Goal: Task Accomplishment & Management: Use online tool/utility

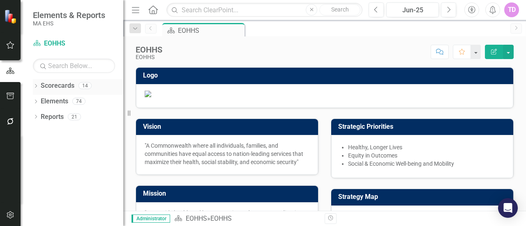
click at [65, 90] on div "Scorecards" at bounding box center [58, 86] width 34 height 14
click at [10, 96] on icon "button" at bounding box center [10, 96] width 7 height 7
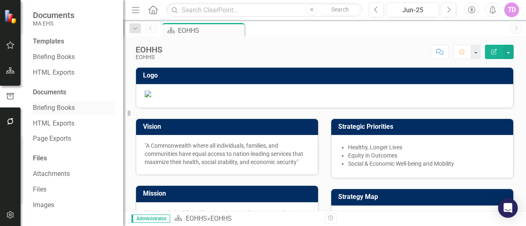
click at [48, 107] on link "Briefing Books" at bounding box center [74, 107] width 82 height 9
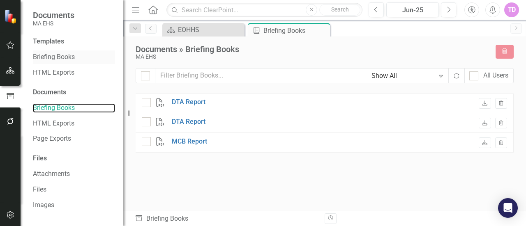
checkbox input "false"
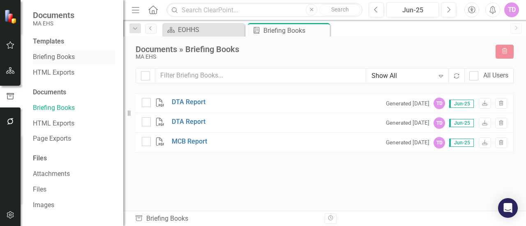
click at [69, 55] on link "Briefing Books" at bounding box center [74, 57] width 82 height 9
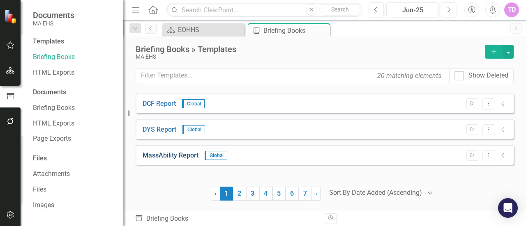
click at [164, 154] on link "MassAbility Report" at bounding box center [170, 155] width 56 height 9
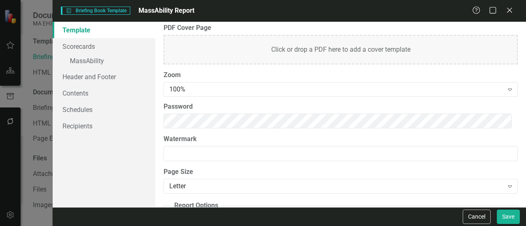
scroll to position [126, 0]
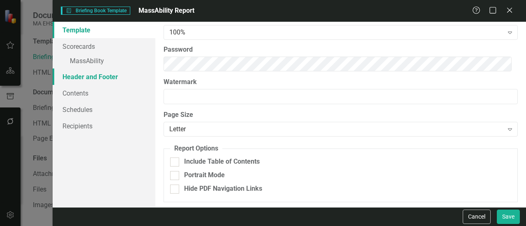
click at [90, 76] on link "Header and Footer" at bounding box center [104, 77] width 103 height 16
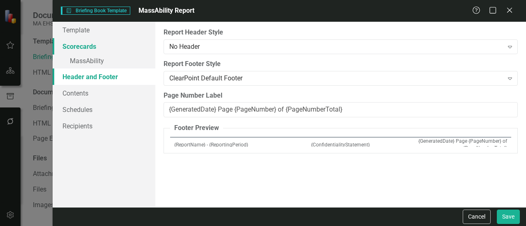
click at [86, 44] on link "Scorecards" at bounding box center [104, 46] width 103 height 16
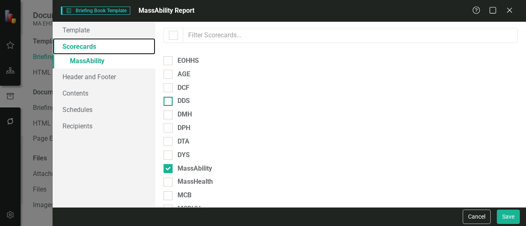
scroll to position [41, 0]
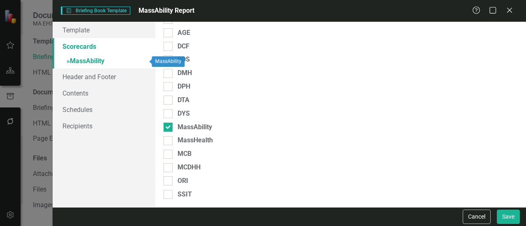
click at [104, 59] on link "» MassAbility" at bounding box center [104, 62] width 103 height 14
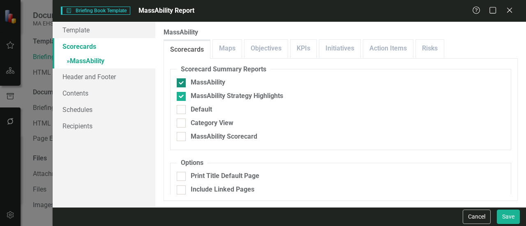
click at [200, 83] on div "MassAbility" at bounding box center [208, 82] width 34 height 9
click at [182, 83] on input "MassAbility" at bounding box center [179, 80] width 5 height 5
click at [200, 83] on div "MassAbility" at bounding box center [208, 82] width 34 height 9
click at [182, 83] on input "MassAbility" at bounding box center [179, 80] width 5 height 5
click at [226, 49] on link "Maps" at bounding box center [227, 49] width 29 height 18
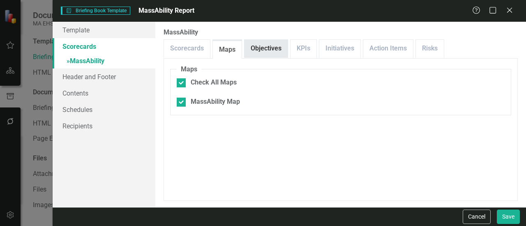
click at [266, 53] on link "Objectives" at bounding box center [265, 49] width 43 height 18
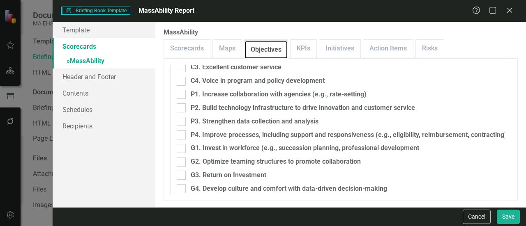
scroll to position [163, 0]
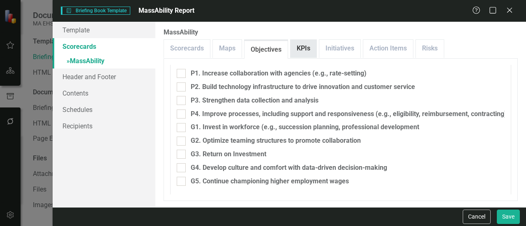
click at [299, 44] on link "KPIs" at bounding box center [303, 49] width 26 height 18
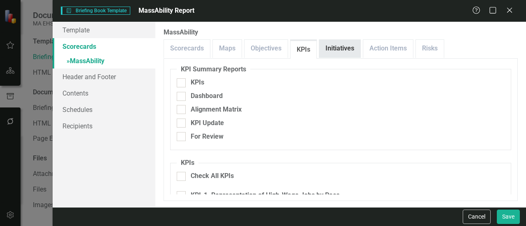
click at [335, 57] on div "Initiatives" at bounding box center [340, 48] width 42 height 18
click at [347, 50] on link "Initiatives" at bounding box center [339, 49] width 41 height 18
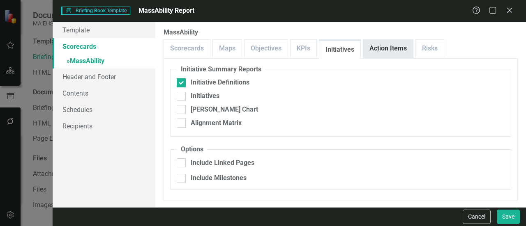
click at [381, 51] on link "Action Items" at bounding box center [388, 49] width 50 height 18
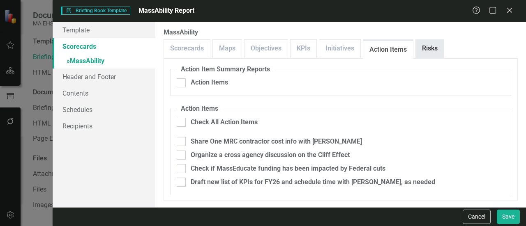
click at [437, 49] on link "Risks" at bounding box center [429, 49] width 28 height 18
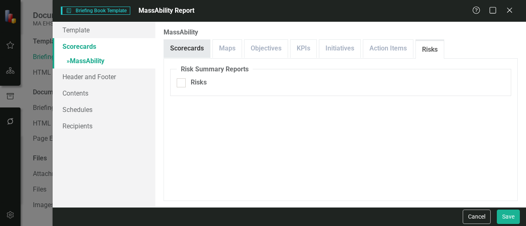
click at [191, 45] on link "Scorecards" at bounding box center [187, 49] width 46 height 18
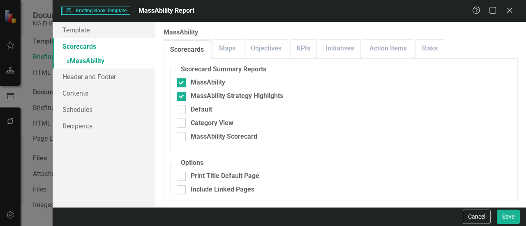
click at [181, 77] on fieldset "Scorecard Summary Reports MassAbility MassAbility Strategy Highlights Default C…" at bounding box center [340, 107] width 341 height 85
click at [181, 82] on input "MassAbility" at bounding box center [179, 80] width 5 height 5
checkbox input "false"
click at [181, 95] on input "MassAbility Strategy Highlights" at bounding box center [179, 94] width 5 height 5
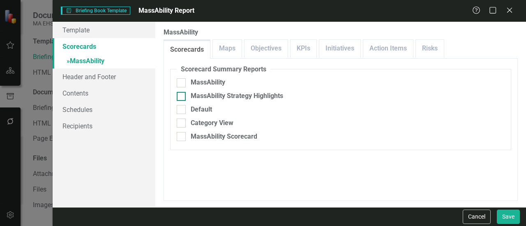
click at [184, 95] on div at bounding box center [181, 96] width 9 height 9
click at [182, 95] on input "MassAbility Strategy Highlights" at bounding box center [179, 94] width 5 height 5
checkbox input "true"
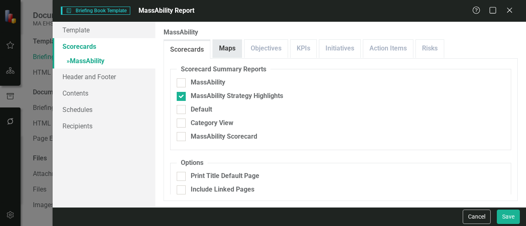
click at [225, 49] on link "Maps" at bounding box center [227, 49] width 29 height 18
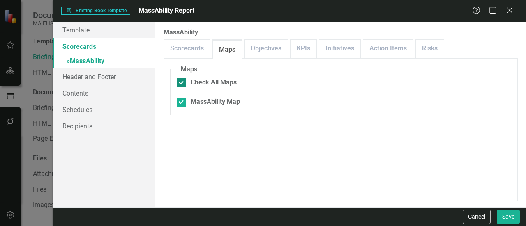
click at [182, 83] on div at bounding box center [181, 82] width 9 height 9
click at [182, 83] on input "Check All Maps" at bounding box center [179, 80] width 5 height 5
checkbox input "false"
click at [508, 16] on div "Briefing Book Template Briefing Book Template MassAbility Report Help Maximize …" at bounding box center [289, 11] width 473 height 22
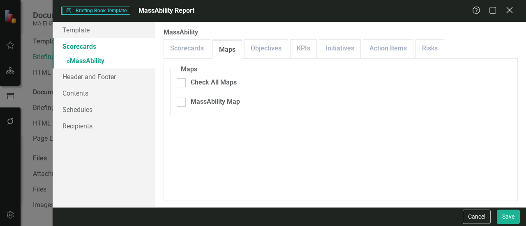
click at [508, 14] on icon "Close" at bounding box center [509, 10] width 10 height 8
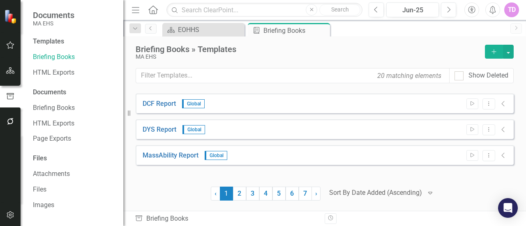
click at [493, 53] on icon "Add" at bounding box center [493, 52] width 7 height 6
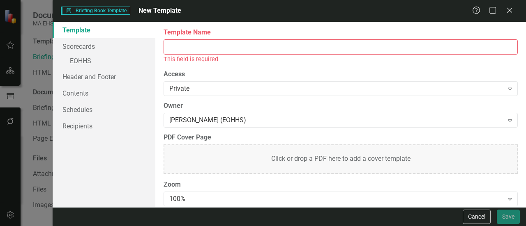
click at [319, 50] on input "Template Name" at bounding box center [340, 46] width 354 height 15
type input "D"
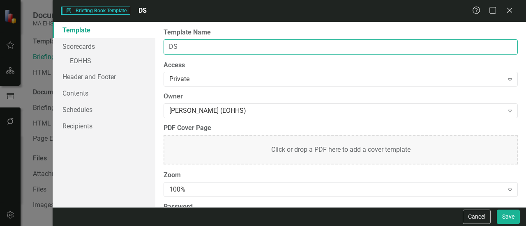
type input "D"
type input "DDS Test"
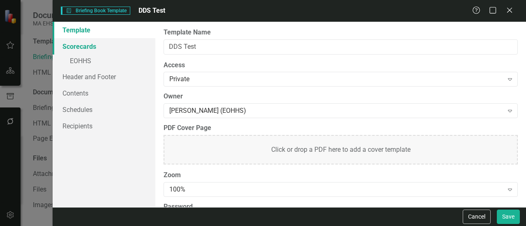
click at [91, 50] on link "Scorecards" at bounding box center [104, 46] width 103 height 16
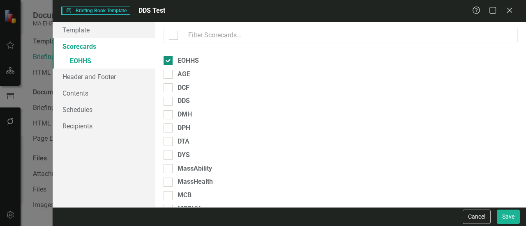
click at [170, 60] on div at bounding box center [167, 60] width 9 height 9
click at [169, 60] on input "EOHHS" at bounding box center [165, 58] width 5 height 5
checkbox input "false"
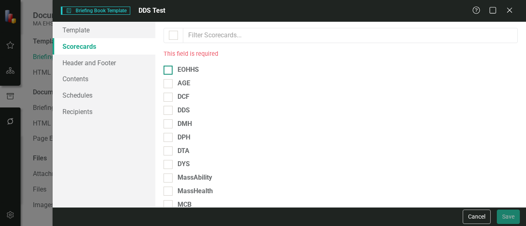
scroll to position [17, 0]
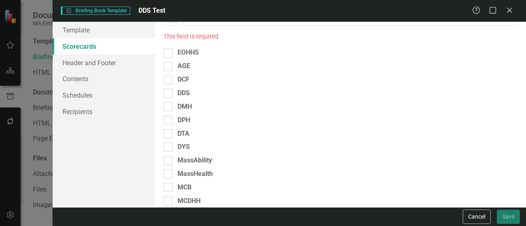
click at [169, 100] on div "Please select the scorecards you would like to include below. Once you select t…" at bounding box center [340, 115] width 370 height 186
click at [168, 97] on div at bounding box center [167, 93] width 9 height 9
click at [168, 94] on input "DDS" at bounding box center [165, 91] width 5 height 5
checkbox input "true"
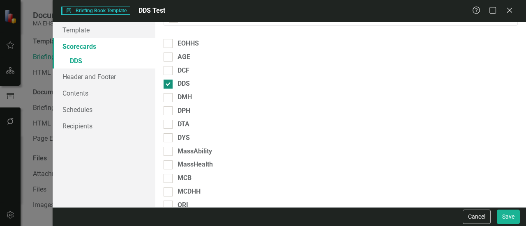
scroll to position [0, 0]
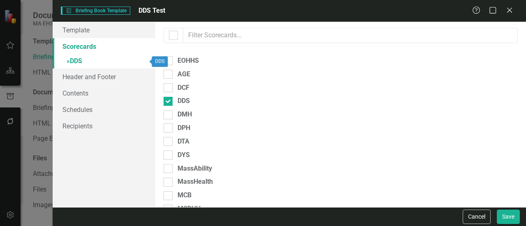
click at [96, 63] on link "» DDS" at bounding box center [104, 62] width 103 height 14
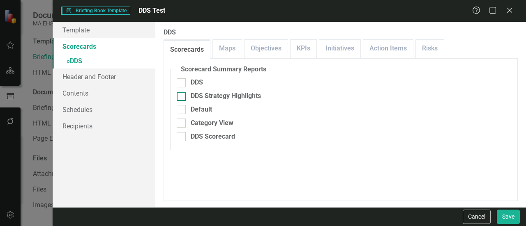
click at [198, 95] on div "DDS Strategy Highlights" at bounding box center [226, 96] width 70 height 9
click at [182, 95] on input "DDS Strategy Highlights" at bounding box center [179, 94] width 5 height 5
checkbox input "true"
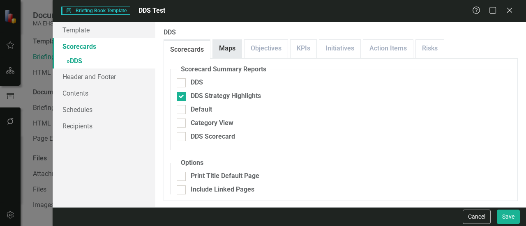
click at [225, 46] on link "Maps" at bounding box center [227, 49] width 29 height 18
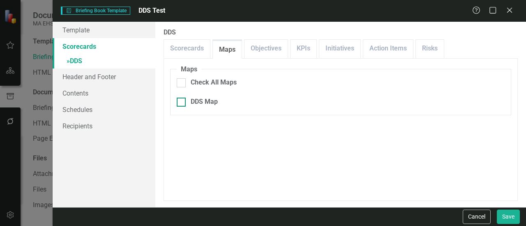
click at [186, 101] on div "DDS Map" at bounding box center [341, 101] width 328 height 9
click at [182, 101] on input "DDS Map" at bounding box center [179, 100] width 5 height 5
checkbox input "true"
click at [268, 52] on link "Objectives" at bounding box center [265, 49] width 43 height 18
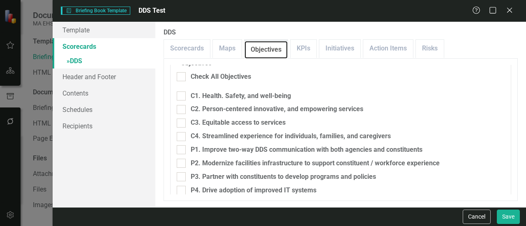
scroll to position [90, 0]
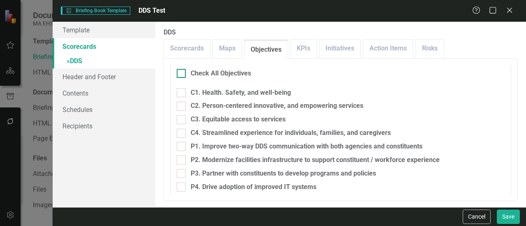
click at [183, 73] on div at bounding box center [181, 73] width 9 height 9
click at [182, 73] on input "Check All Objectives" at bounding box center [179, 71] width 5 height 5
checkbox input "true"
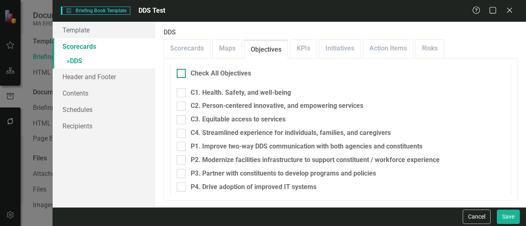
checkbox input "true"
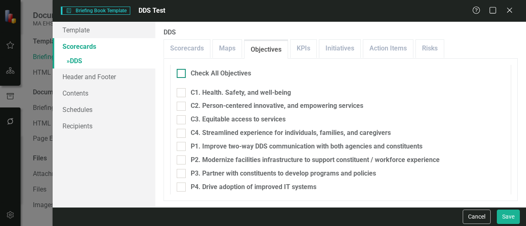
checkbox input "true"
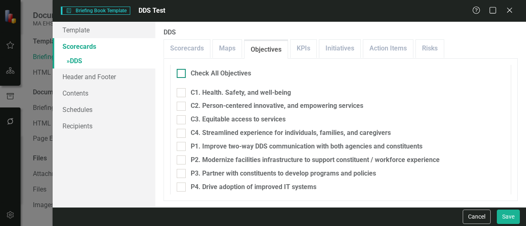
checkbox input "true"
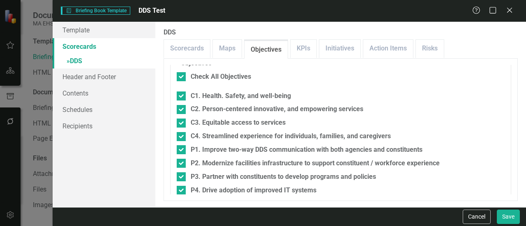
scroll to position [86, 0]
click at [302, 44] on link "KPIs" at bounding box center [303, 49] width 26 height 18
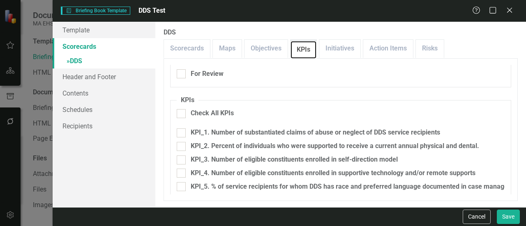
scroll to position [63, 0]
click at [339, 48] on link "Initiatives" at bounding box center [339, 49] width 41 height 18
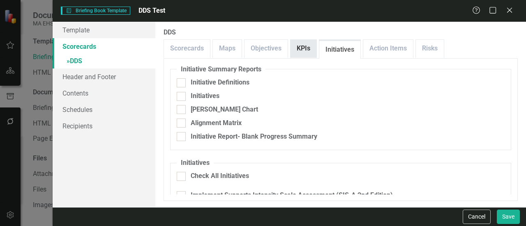
click at [297, 50] on link "KPIs" at bounding box center [303, 49] width 26 height 18
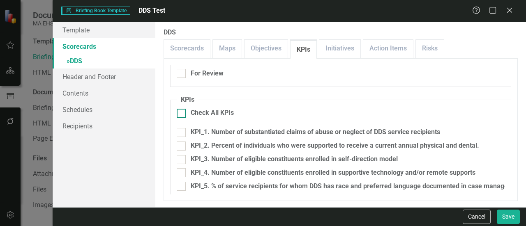
click at [185, 116] on div at bounding box center [181, 113] width 9 height 9
click at [182, 114] on input "Check All KPIs" at bounding box center [179, 111] width 5 height 5
checkbox input "true"
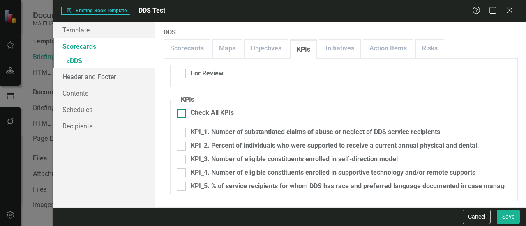
checkbox input "true"
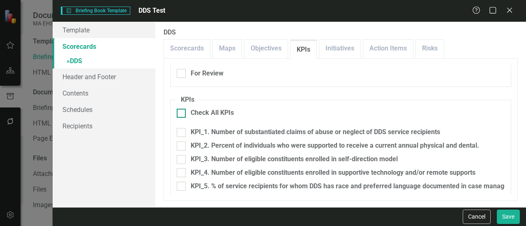
checkbox input "true"
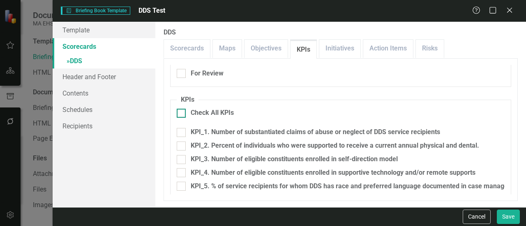
checkbox input "true"
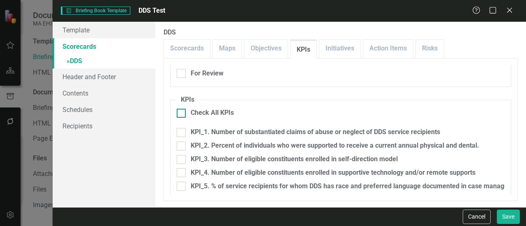
checkbox input "true"
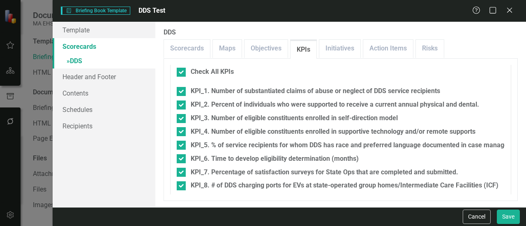
scroll to position [117, 0]
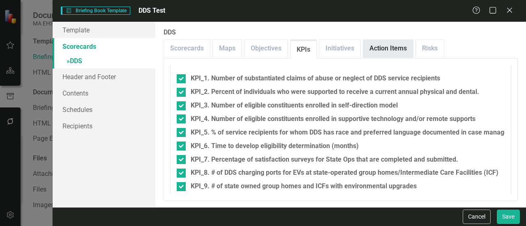
click at [394, 51] on link "Action Items" at bounding box center [388, 49] width 50 height 18
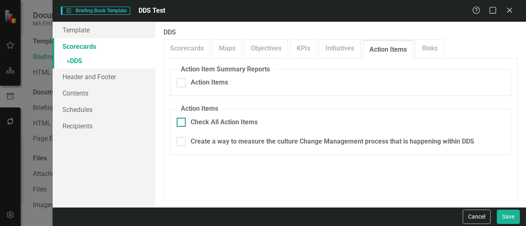
click at [203, 122] on div "Check All Action Items" at bounding box center [224, 122] width 67 height 9
click at [182, 122] on input "Check All Action Items" at bounding box center [179, 120] width 5 height 5
checkbox input "true"
click at [428, 54] on link "Risks" at bounding box center [429, 49] width 28 height 18
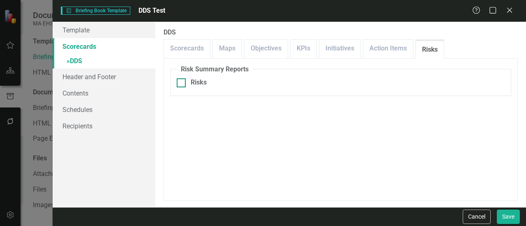
click at [200, 84] on div "Risks" at bounding box center [199, 82] width 16 height 9
click at [182, 84] on input "Risks" at bounding box center [179, 80] width 5 height 5
checkbox input "true"
click at [88, 99] on link "Contents" at bounding box center [104, 93] width 103 height 16
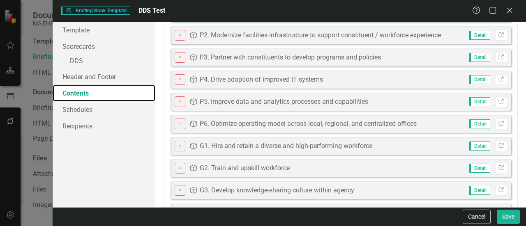
scroll to position [0, 0]
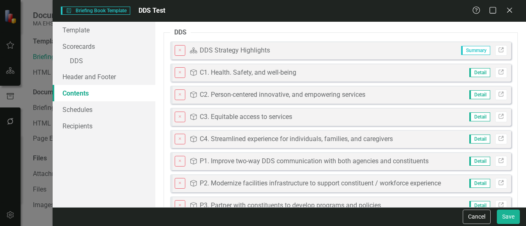
drag, startPoint x: 316, startPoint y: 45, endPoint x: 316, endPoint y: 68, distance: 22.6
click at [513, 213] on button "Save" at bounding box center [507, 217] width 23 height 14
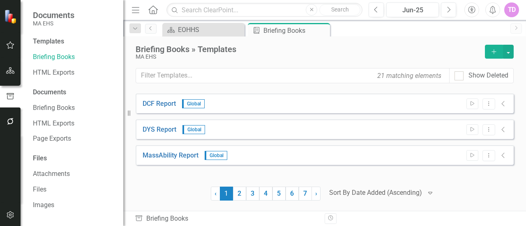
click at [405, 197] on div at bounding box center [375, 193] width 93 height 11
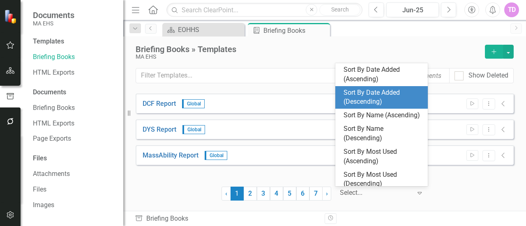
click at [384, 95] on div "Sort By Date Added (Descending)" at bounding box center [382, 97] width 79 height 19
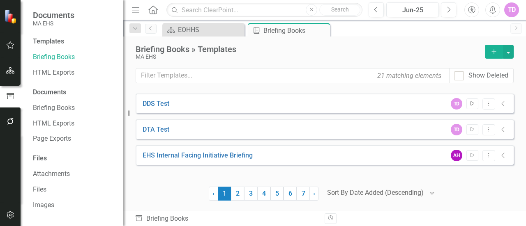
click at [473, 102] on icon "Start" at bounding box center [472, 103] width 6 height 5
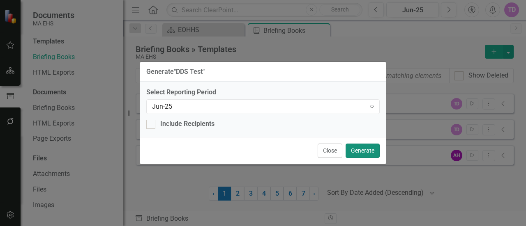
click at [367, 147] on button "Generate" at bounding box center [362, 151] width 34 height 14
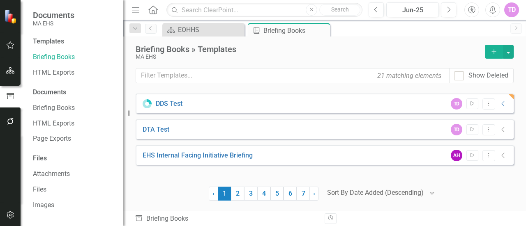
click at [197, 37] on div "Briefing Books » Templates MA EHS Add 21 matching elements Show Deleted Looks l…" at bounding box center [324, 124] width 402 height 174
click at [198, 31] on div "EOHHS" at bounding box center [205, 30] width 54 height 10
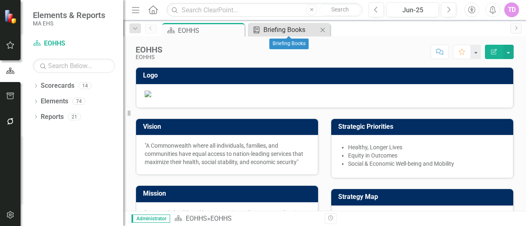
click at [263, 32] on div "Briefing Books" at bounding box center [290, 30] width 54 height 10
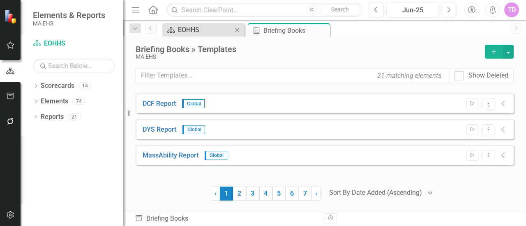
click at [192, 29] on div "EOHHS" at bounding box center [205, 30] width 54 height 10
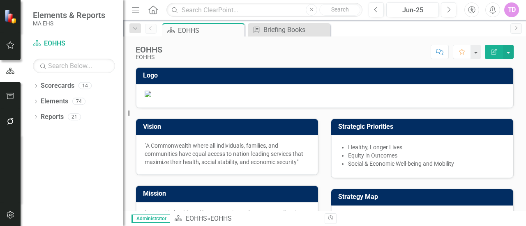
click at [7, 96] on icon "button" at bounding box center [10, 96] width 9 height 7
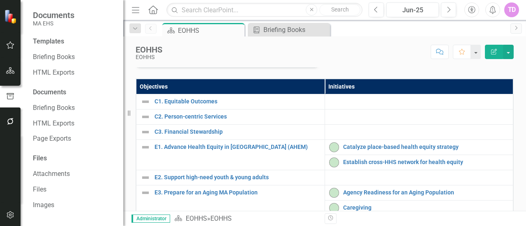
scroll to position [203, 0]
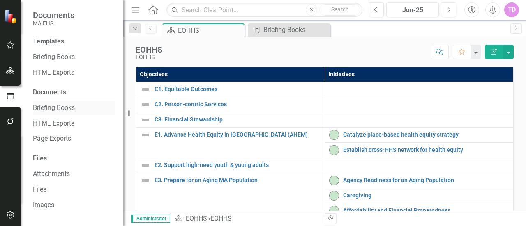
click at [59, 105] on link "Briefing Books" at bounding box center [74, 107] width 82 height 9
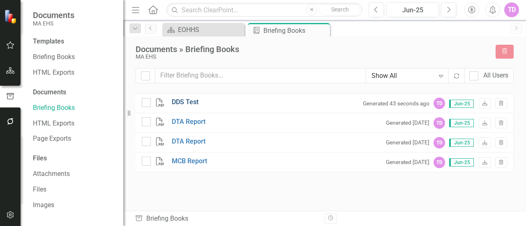
click at [193, 103] on link "DDS Test" at bounding box center [185, 102] width 27 height 9
click at [46, 54] on link "Briefing Books" at bounding box center [74, 57] width 82 height 9
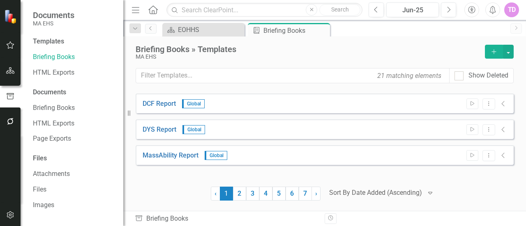
click at [373, 196] on div at bounding box center [375, 193] width 93 height 11
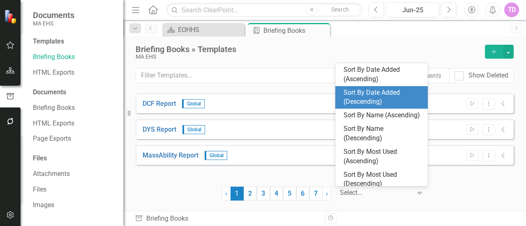
click at [367, 98] on div "Sort By Date Added (Descending)" at bounding box center [382, 97] width 79 height 19
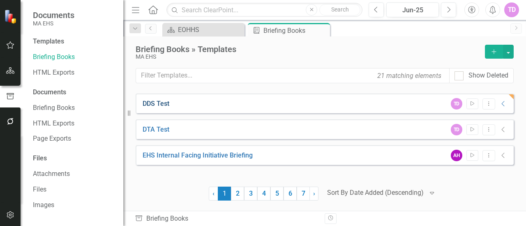
click at [154, 100] on link "DDS Test" at bounding box center [155, 103] width 27 height 9
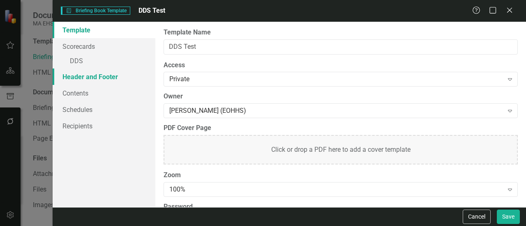
click at [87, 76] on link "Header and Footer" at bounding box center [104, 77] width 103 height 16
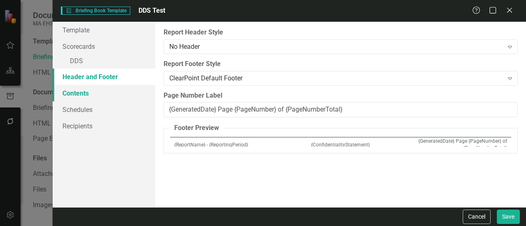
click at [83, 91] on link "Contents" at bounding box center [104, 93] width 103 height 16
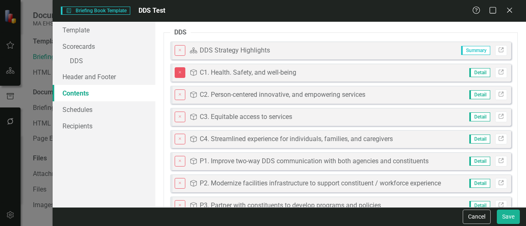
click at [179, 75] on button "Close" at bounding box center [179, 72] width 11 height 11
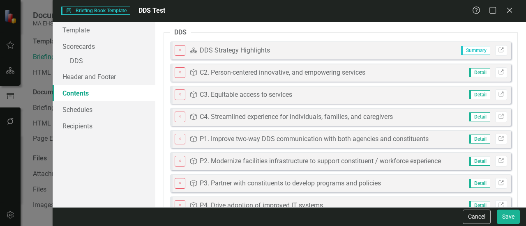
click at [179, 75] on button "Close" at bounding box center [179, 72] width 11 height 11
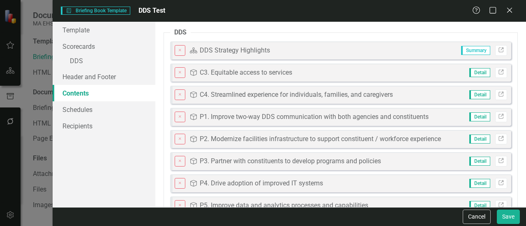
click at [179, 75] on button "Close" at bounding box center [179, 72] width 11 height 11
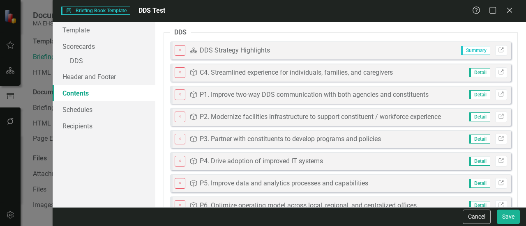
click at [179, 75] on button "Close" at bounding box center [179, 72] width 11 height 11
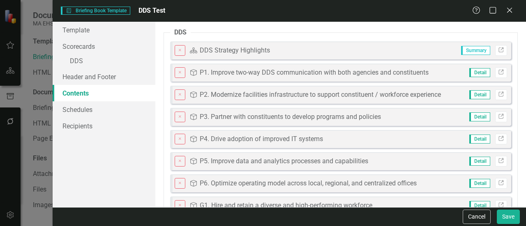
click at [179, 75] on button "Close" at bounding box center [179, 72] width 11 height 11
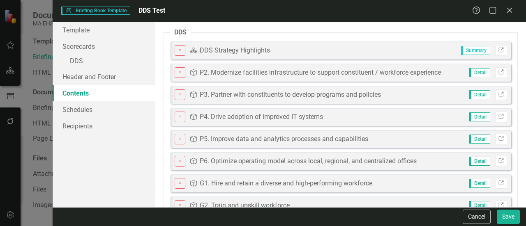
click at [179, 75] on button "Close" at bounding box center [179, 72] width 11 height 11
click at [179, 90] on button "Close" at bounding box center [179, 95] width 11 height 11
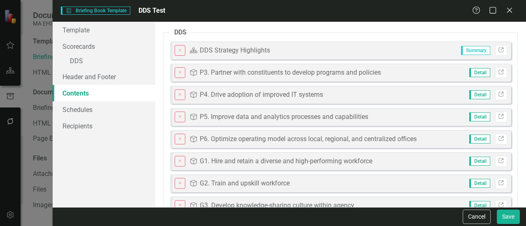
click at [179, 90] on button "Close" at bounding box center [179, 95] width 11 height 11
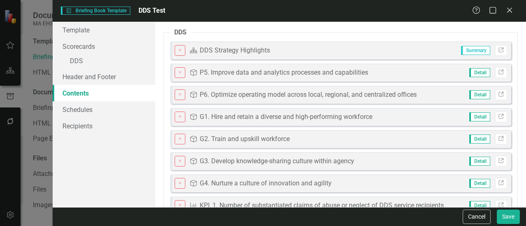
click at [179, 75] on button "Close" at bounding box center [179, 72] width 11 height 11
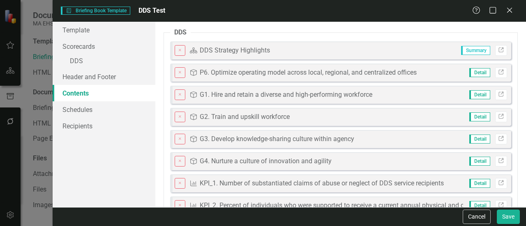
click at [179, 75] on button "Close" at bounding box center [179, 72] width 11 height 11
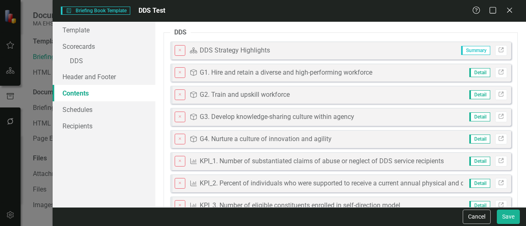
click at [179, 75] on button "Close" at bounding box center [179, 72] width 11 height 11
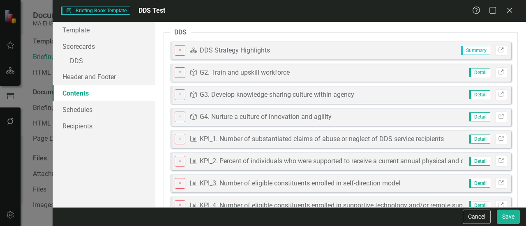
click at [179, 75] on button "Close" at bounding box center [179, 72] width 11 height 11
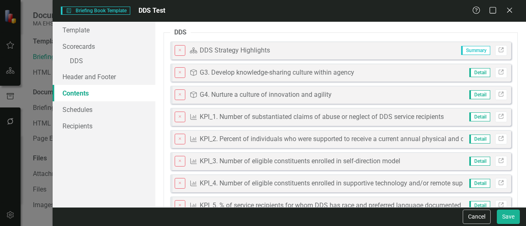
click at [179, 75] on button "Close" at bounding box center [179, 72] width 11 height 11
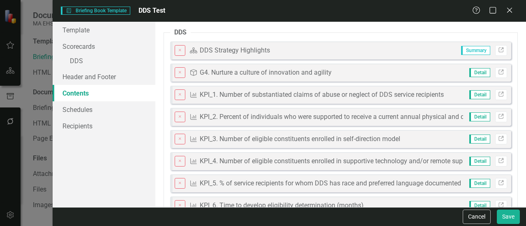
click at [179, 75] on button "Close" at bounding box center [179, 72] width 11 height 11
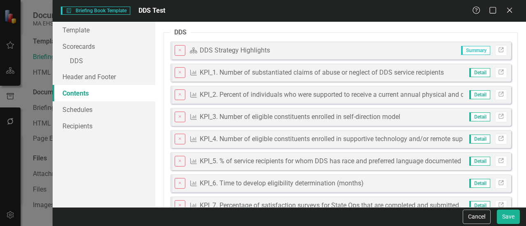
click at [179, 75] on button "Close" at bounding box center [179, 72] width 11 height 11
click at [179, 90] on button "Close" at bounding box center [179, 95] width 11 height 11
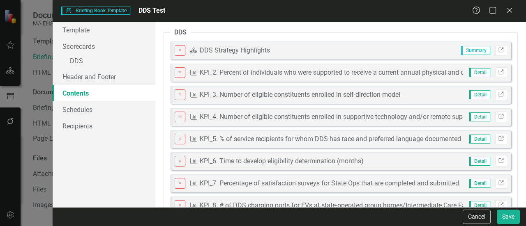
click at [179, 90] on button "Close" at bounding box center [179, 95] width 11 height 11
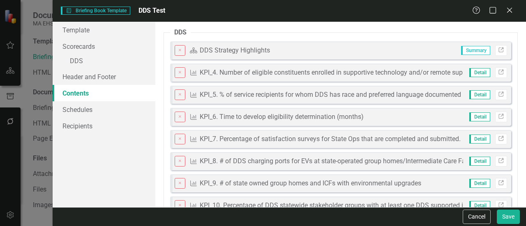
click at [179, 75] on button "Close" at bounding box center [179, 72] width 11 height 11
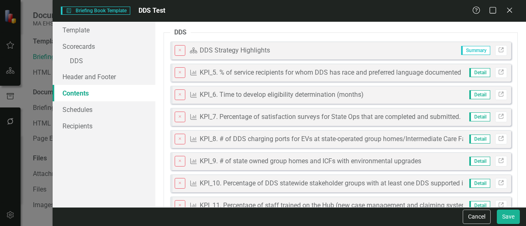
click at [179, 75] on button "Close" at bounding box center [179, 72] width 11 height 11
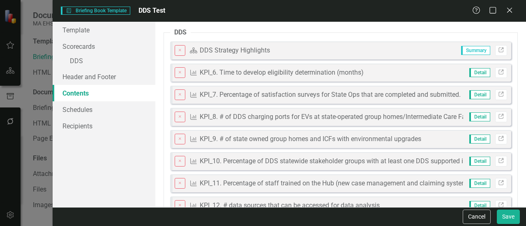
click at [179, 75] on button "Close" at bounding box center [179, 72] width 11 height 11
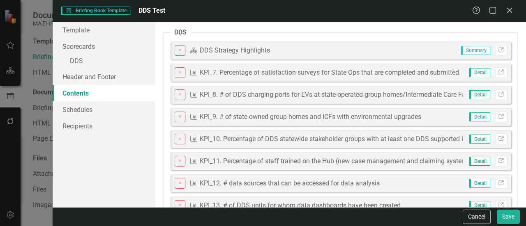
click at [179, 75] on button "Close" at bounding box center [179, 72] width 11 height 11
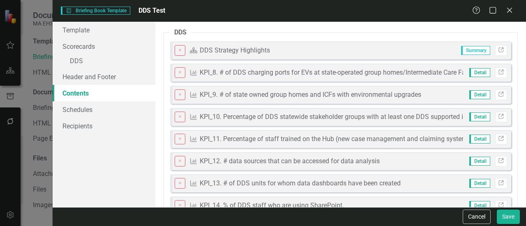
click at [179, 75] on button "Close" at bounding box center [179, 72] width 11 height 11
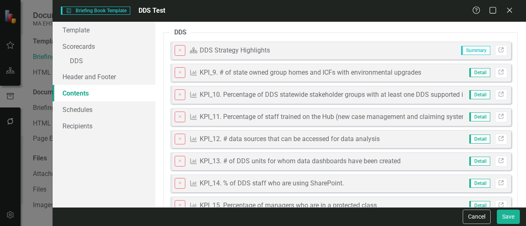
click at [179, 75] on button "Close" at bounding box center [179, 72] width 11 height 11
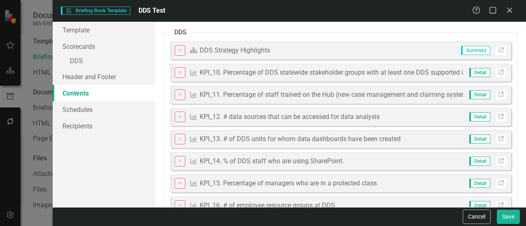
click at [179, 75] on button "Close" at bounding box center [179, 72] width 11 height 11
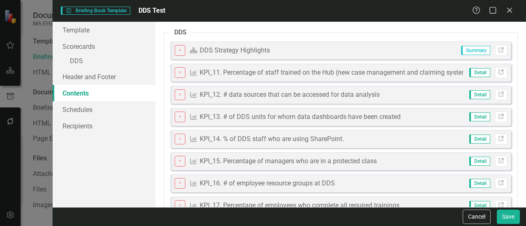
click at [179, 75] on button "Close" at bounding box center [179, 72] width 11 height 11
click at [179, 90] on button "Close" at bounding box center [179, 95] width 11 height 11
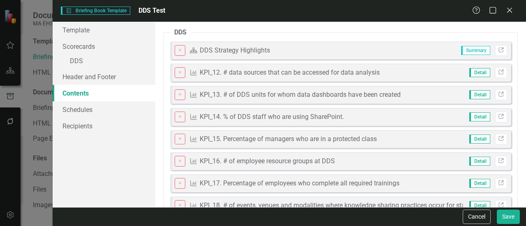
click at [179, 90] on button "Close" at bounding box center [179, 95] width 11 height 11
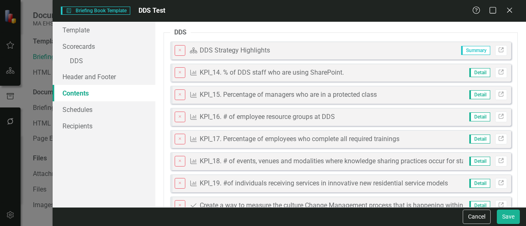
click at [179, 75] on button "Close" at bounding box center [179, 72] width 11 height 11
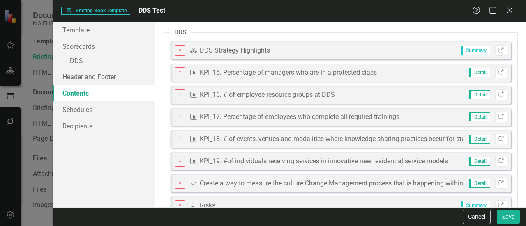
click at [179, 75] on button "Close" at bounding box center [179, 72] width 11 height 11
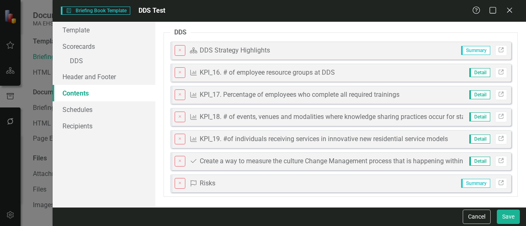
click at [179, 75] on button "Close" at bounding box center [179, 72] width 11 height 11
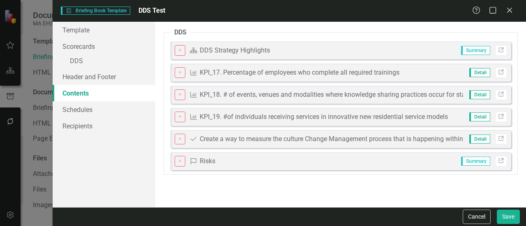
click at [179, 75] on button "Close" at bounding box center [179, 72] width 11 height 11
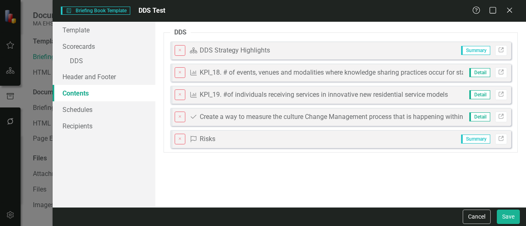
click at [179, 75] on button "Close" at bounding box center [179, 72] width 11 height 11
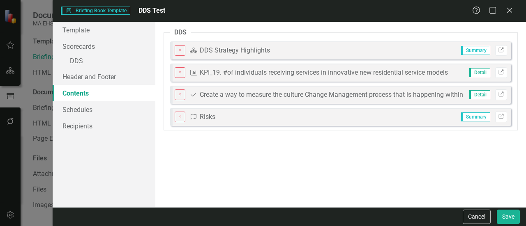
click at [179, 75] on button "Close" at bounding box center [179, 72] width 11 height 11
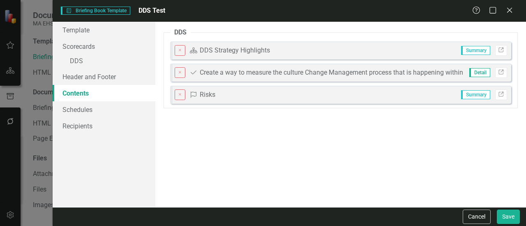
click at [179, 75] on button "Close" at bounding box center [179, 72] width 11 height 11
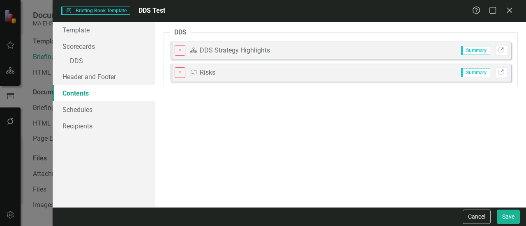
click at [179, 75] on button "Close" at bounding box center [179, 72] width 11 height 11
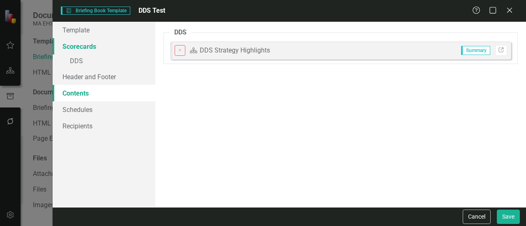
click at [101, 50] on link "Scorecards" at bounding box center [104, 46] width 103 height 16
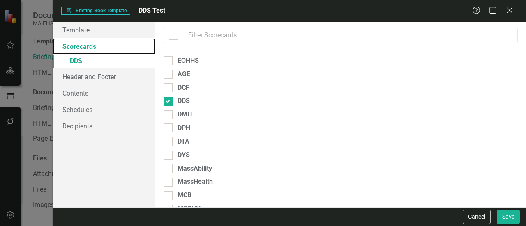
scroll to position [41, 0]
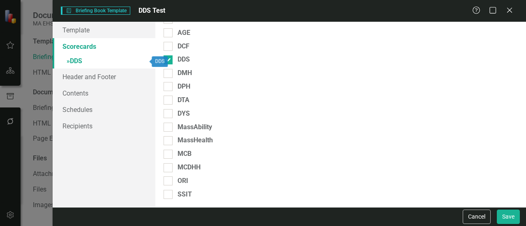
click at [84, 64] on link "» DDS" at bounding box center [104, 62] width 103 height 14
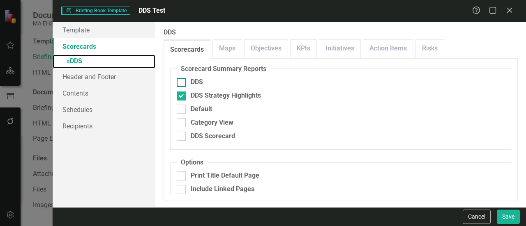
scroll to position [7, 0]
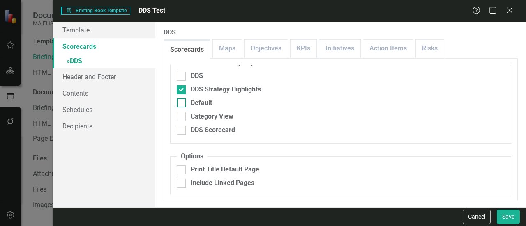
click at [204, 107] on div "Default" at bounding box center [201, 103] width 21 height 9
click at [182, 104] on input "Default" at bounding box center [179, 101] width 5 height 5
click at [204, 107] on div "Default" at bounding box center [201, 103] width 21 height 9
click at [182, 104] on input "Default" at bounding box center [179, 101] width 5 height 5
checkbox input "false"
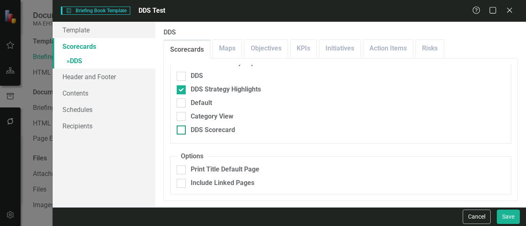
click at [207, 133] on div "DDS Scorecard" at bounding box center [213, 130] width 44 height 9
click at [182, 131] on input "DDS Scorecard" at bounding box center [179, 128] width 5 height 5
checkbox input "true"
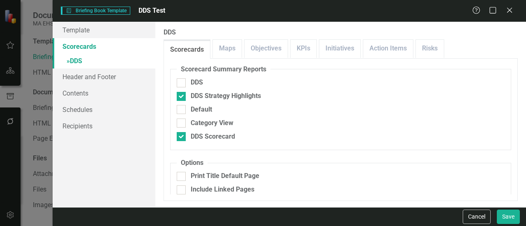
click at [521, 222] on div "Cancel Save" at bounding box center [289, 216] width 473 height 19
click at [509, 215] on button "Save" at bounding box center [507, 217] width 23 height 14
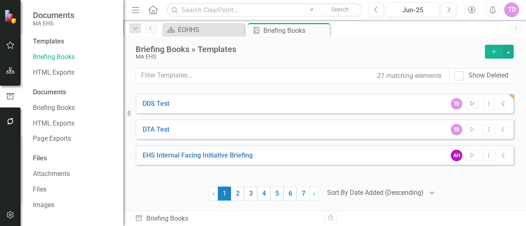
click at [470, 104] on icon "Start" at bounding box center [472, 103] width 6 height 5
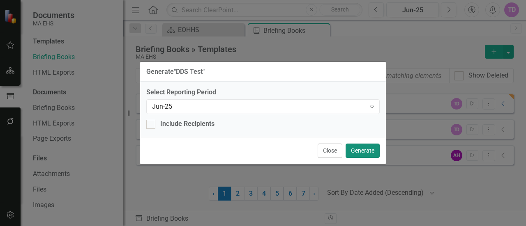
click at [370, 146] on button "Generate" at bounding box center [362, 151] width 34 height 14
